Goal: Navigation & Orientation: Find specific page/section

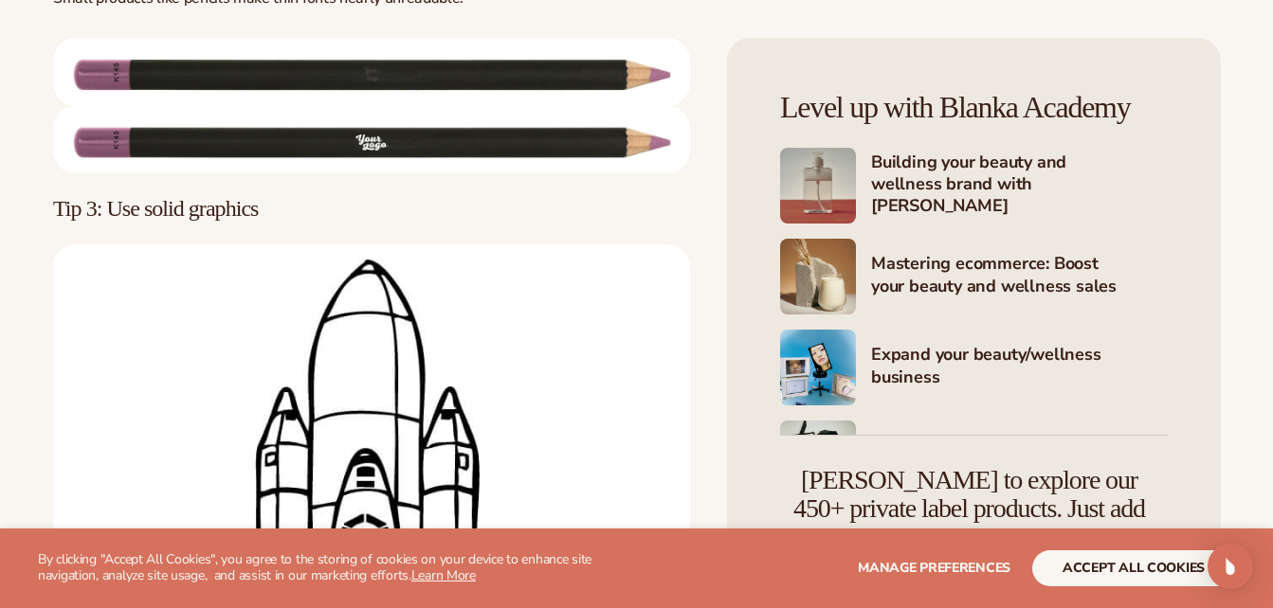
scroll to position [6242, 0]
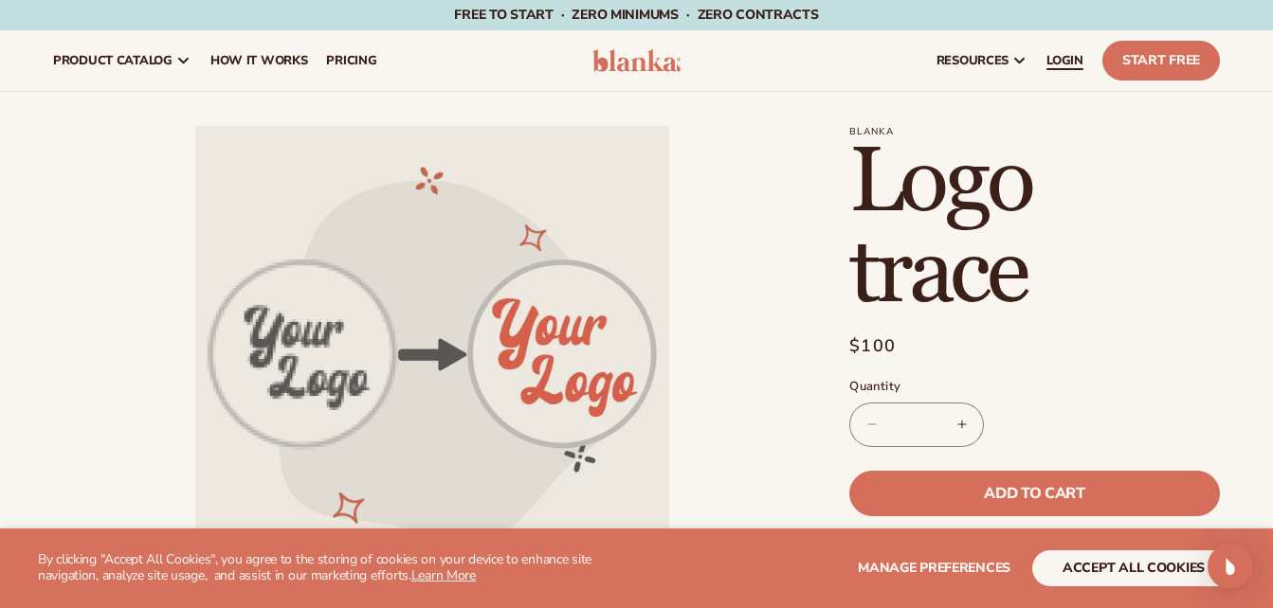
click at [1045, 50] on link "LOGIN" at bounding box center [1065, 60] width 56 height 61
